Goal: Find specific page/section: Find specific page/section

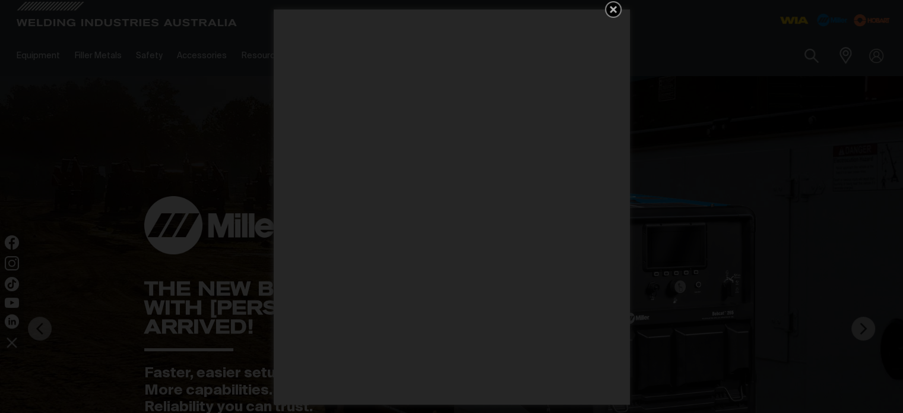
click at [612, 10] on icon "Get 5 WIA Welding Guides Free!" at bounding box center [613, 9] width 7 height 7
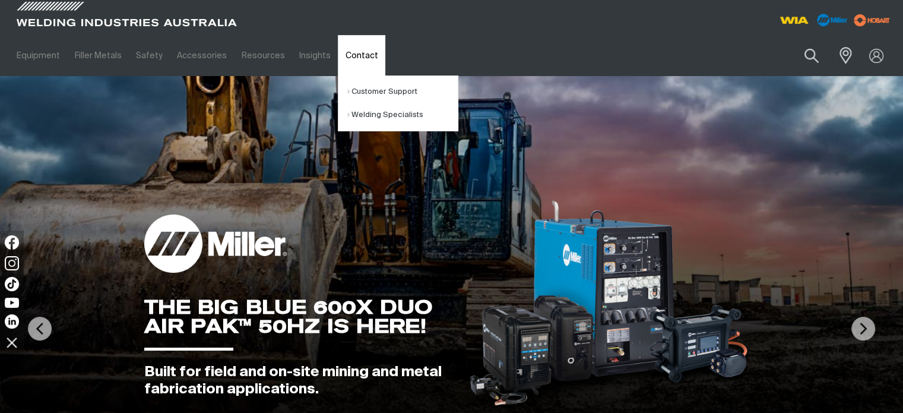
click at [341, 56] on link "Contact" at bounding box center [361, 55] width 47 height 41
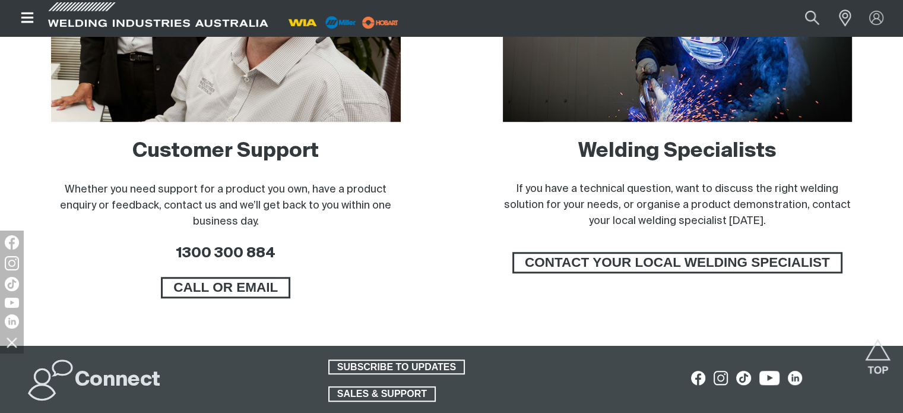
scroll to position [891, 0]
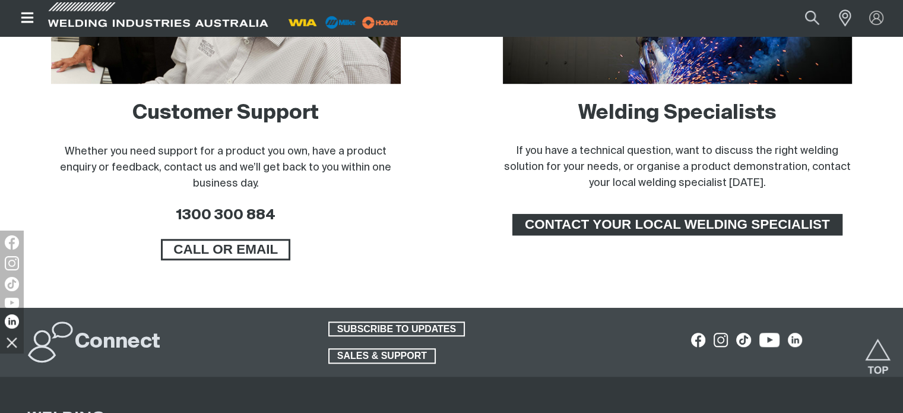
click at [625, 230] on span "CONTACT YOUR LOCAL WELDING SPECIALIST" at bounding box center [677, 224] width 327 height 21
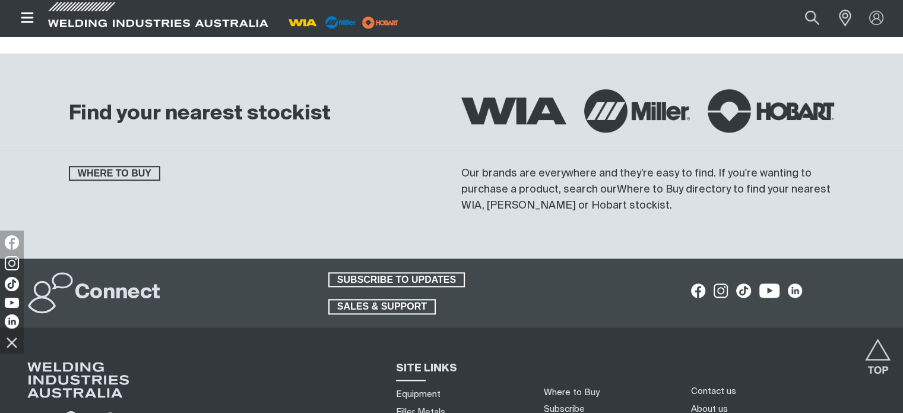
scroll to position [1425, 0]
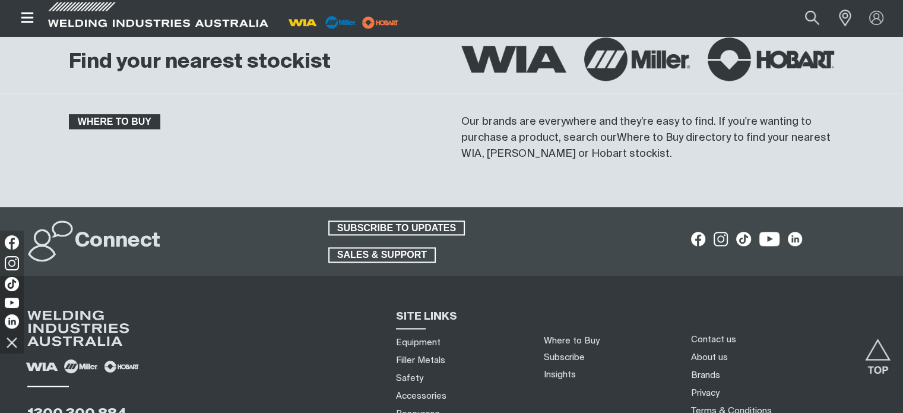
click at [102, 119] on span "WHERE TO BUY" at bounding box center [114, 121] width 89 height 15
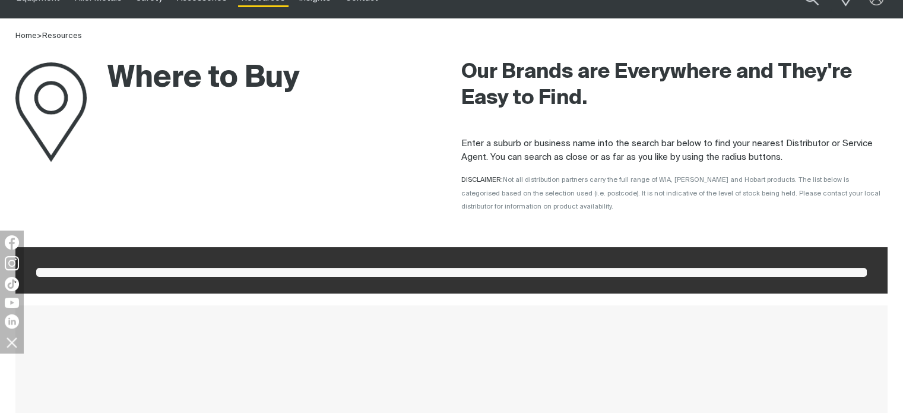
scroll to position [59, 0]
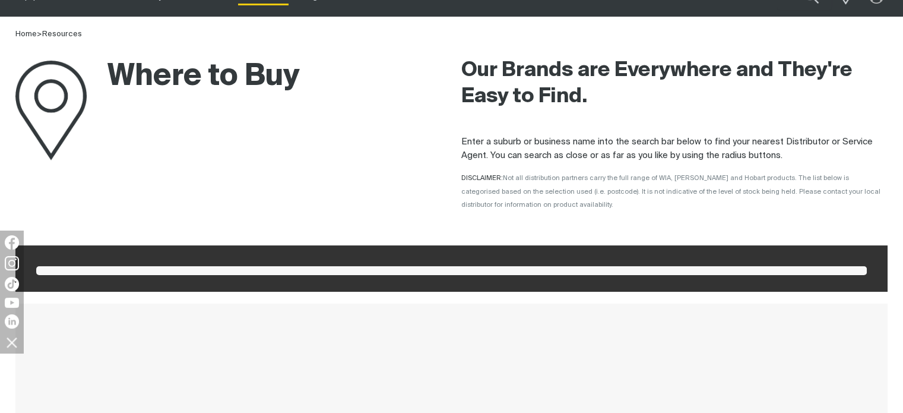
click at [77, 211] on div "Where to Buy" at bounding box center [228, 130] width 427 height 179
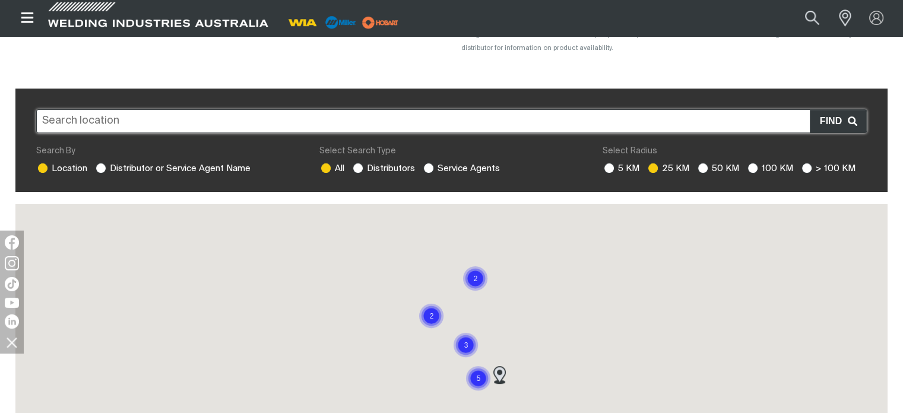
scroll to position [237, 0]
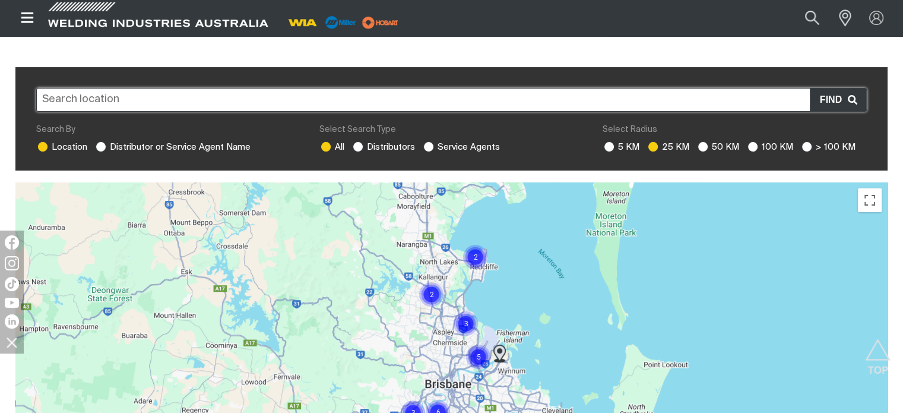
click at [90, 109] on input "text" at bounding box center [451, 100] width 831 height 24
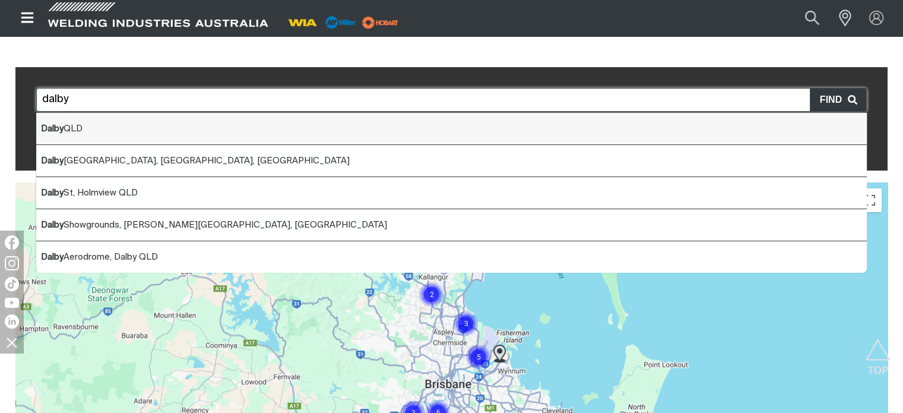
click at [90, 135] on li "Dalby QLD" at bounding box center [451, 129] width 831 height 32
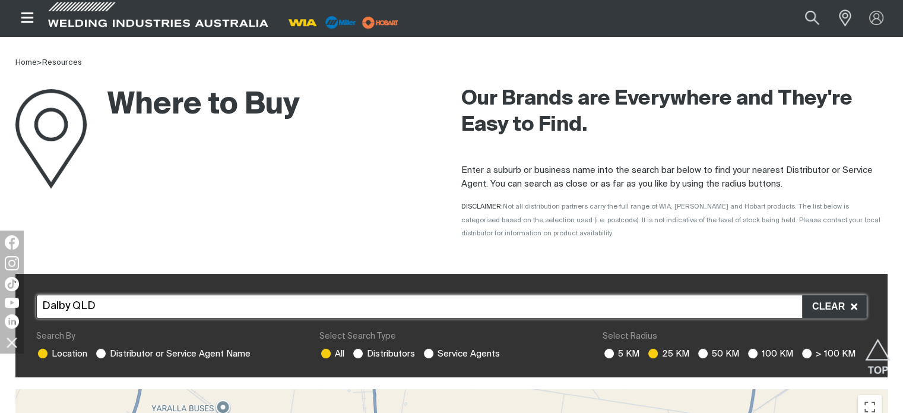
scroll to position [0, 0]
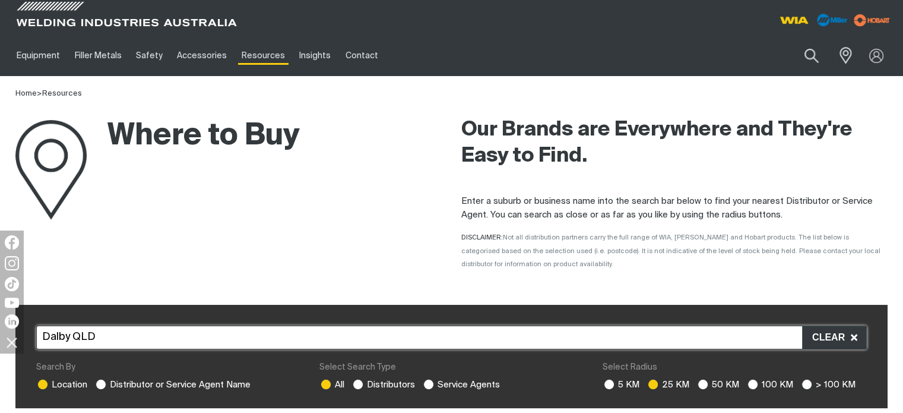
click at [102, 340] on input "Dalby QLD" at bounding box center [451, 337] width 831 height 24
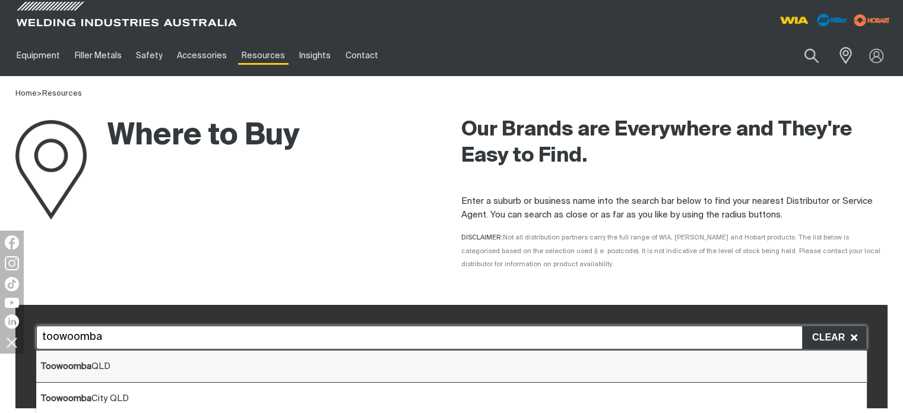
click at [121, 359] on li "Toowoomba QLD" at bounding box center [451, 366] width 831 height 32
type input "Toowoomba QLD"
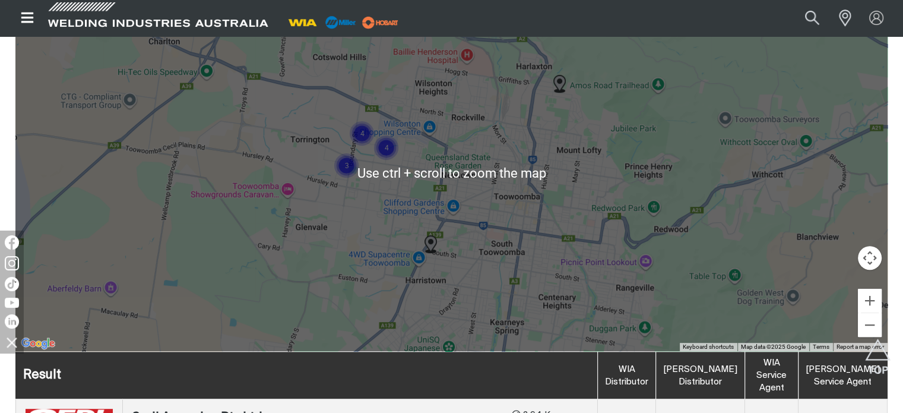
scroll to position [416, 0]
